Goal: Go to known website: Access a specific website the user already knows

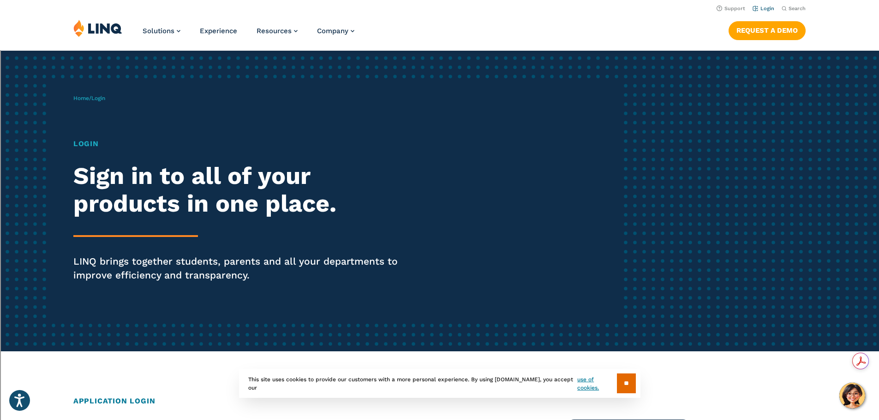
click at [759, 8] on link "Login" at bounding box center [763, 9] width 22 height 6
click at [104, 97] on span "Login" at bounding box center [98, 98] width 14 height 6
click at [84, 143] on h1 "Login" at bounding box center [242, 143] width 338 height 11
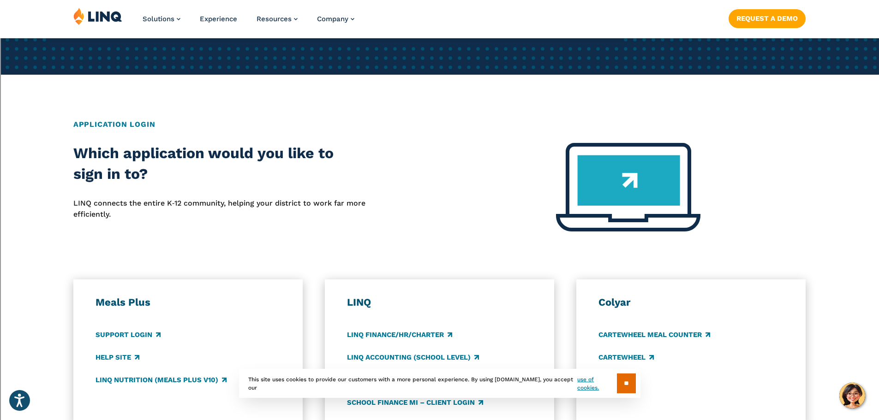
scroll to position [323, 0]
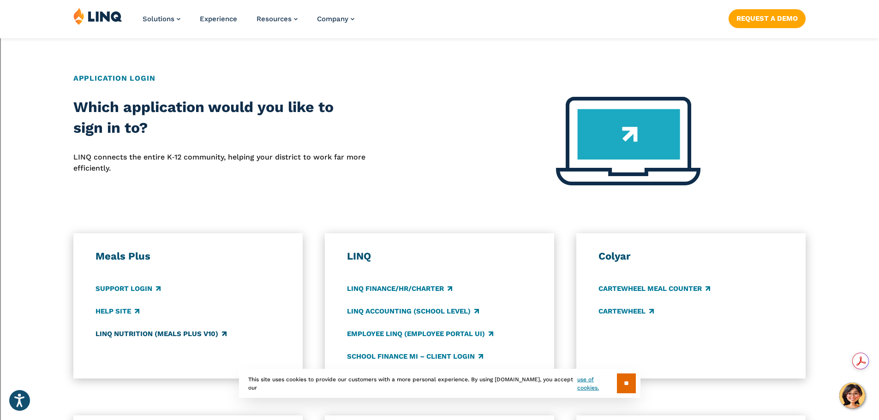
click at [129, 330] on link "LINQ Nutrition (Meals Plus v10)" at bounding box center [160, 334] width 131 height 10
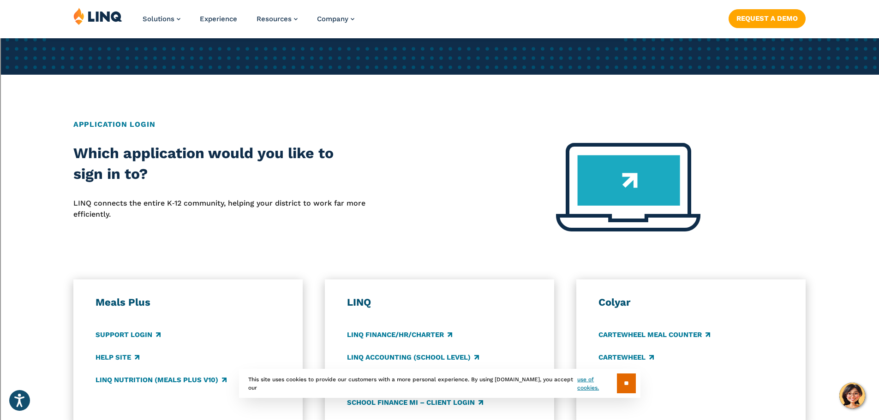
scroll to position [323, 0]
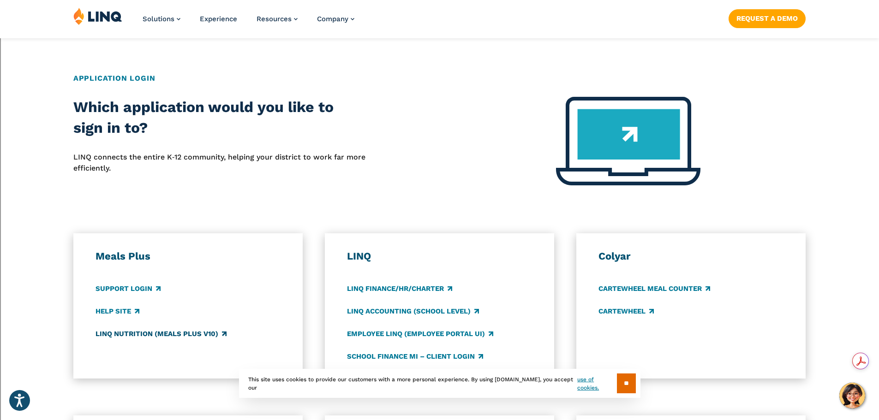
click at [126, 333] on link "LINQ Nutrition (Meals Plus v10)" at bounding box center [160, 334] width 131 height 10
